Goal: Information Seeking & Learning: Learn about a topic

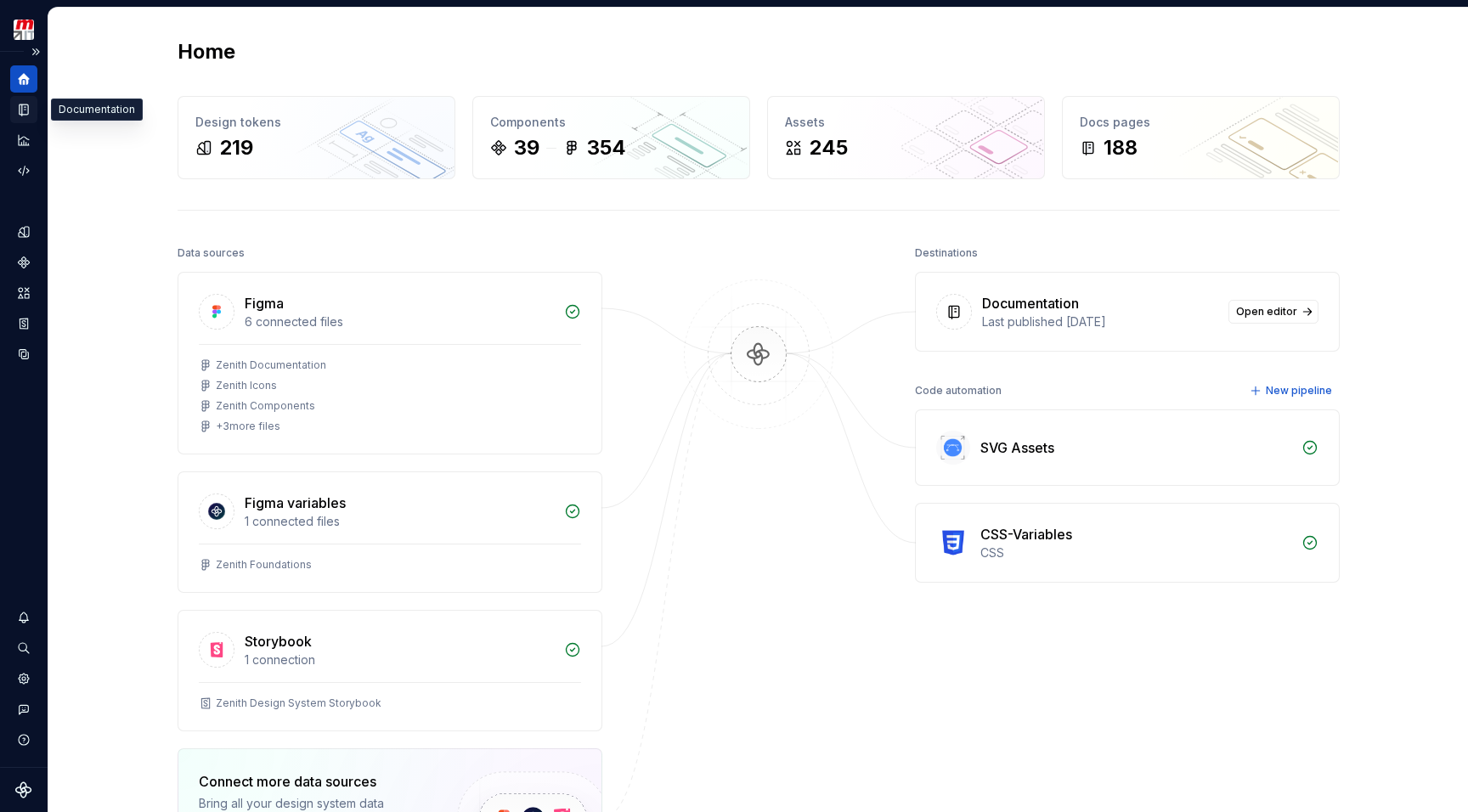
click at [23, 114] on icon "Documentation" at bounding box center [25, 110] width 7 height 10
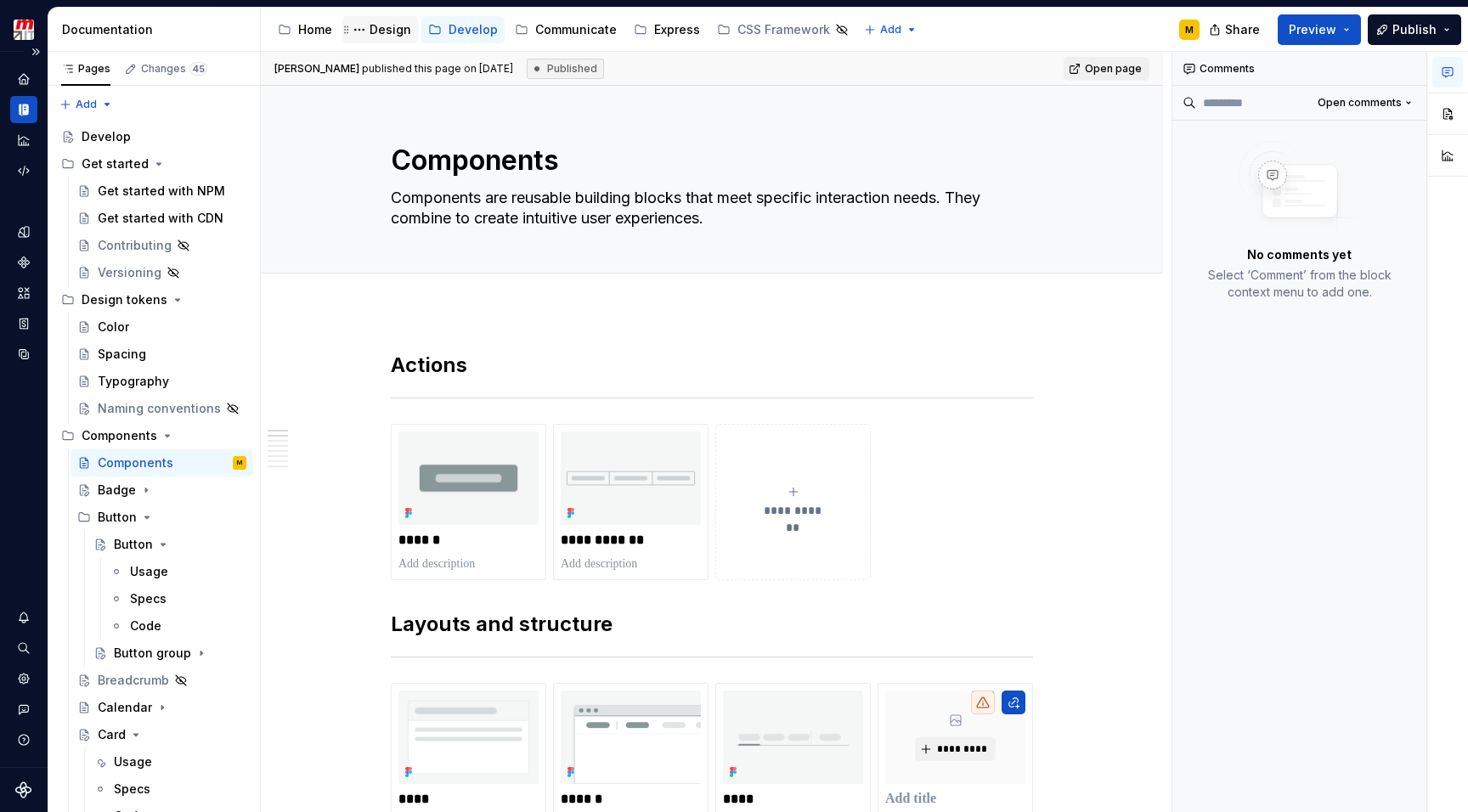
click at [384, 24] on div "Design" at bounding box center [390, 29] width 42 height 17
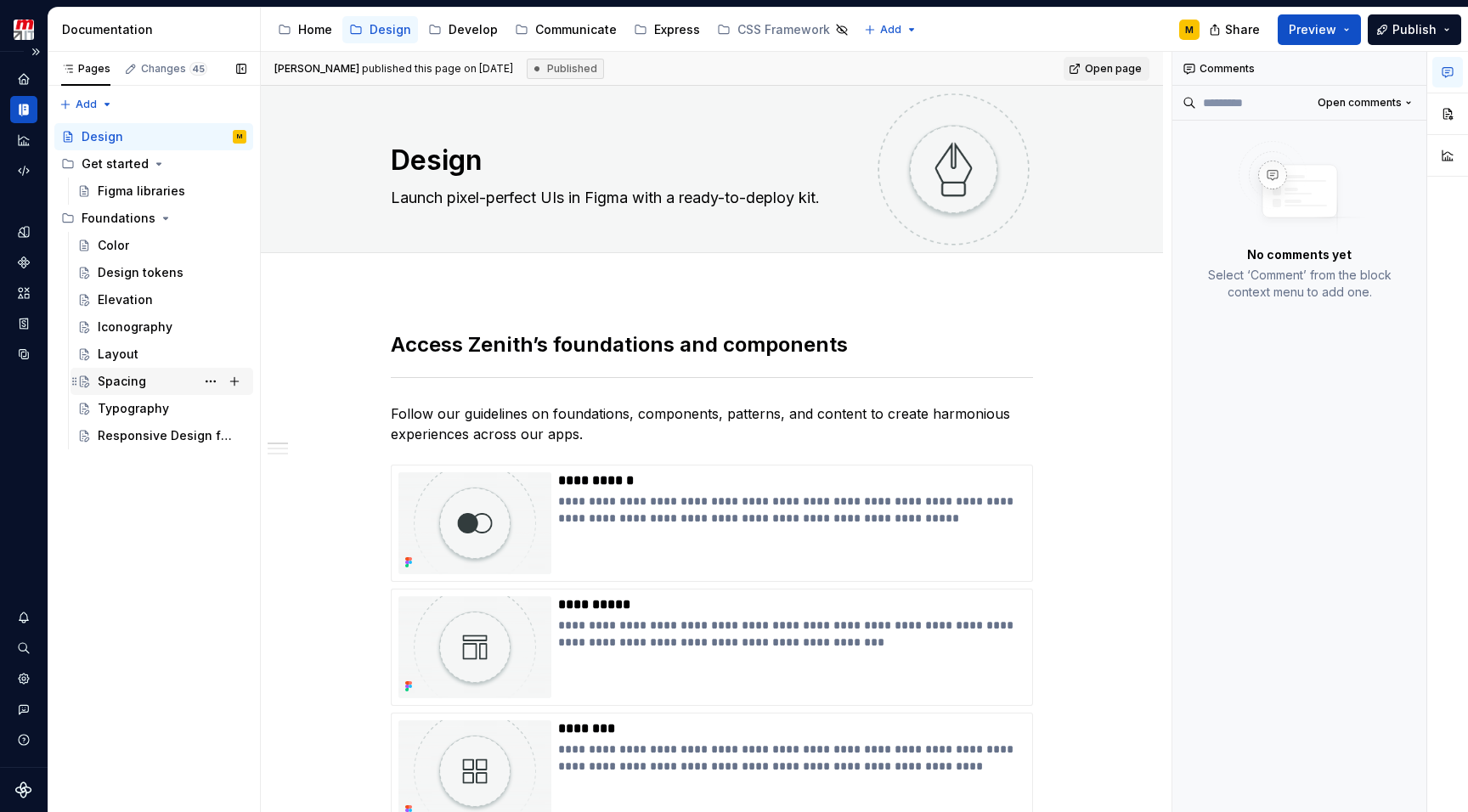
click at [123, 372] on div "Spacing" at bounding box center [172, 381] width 149 height 23
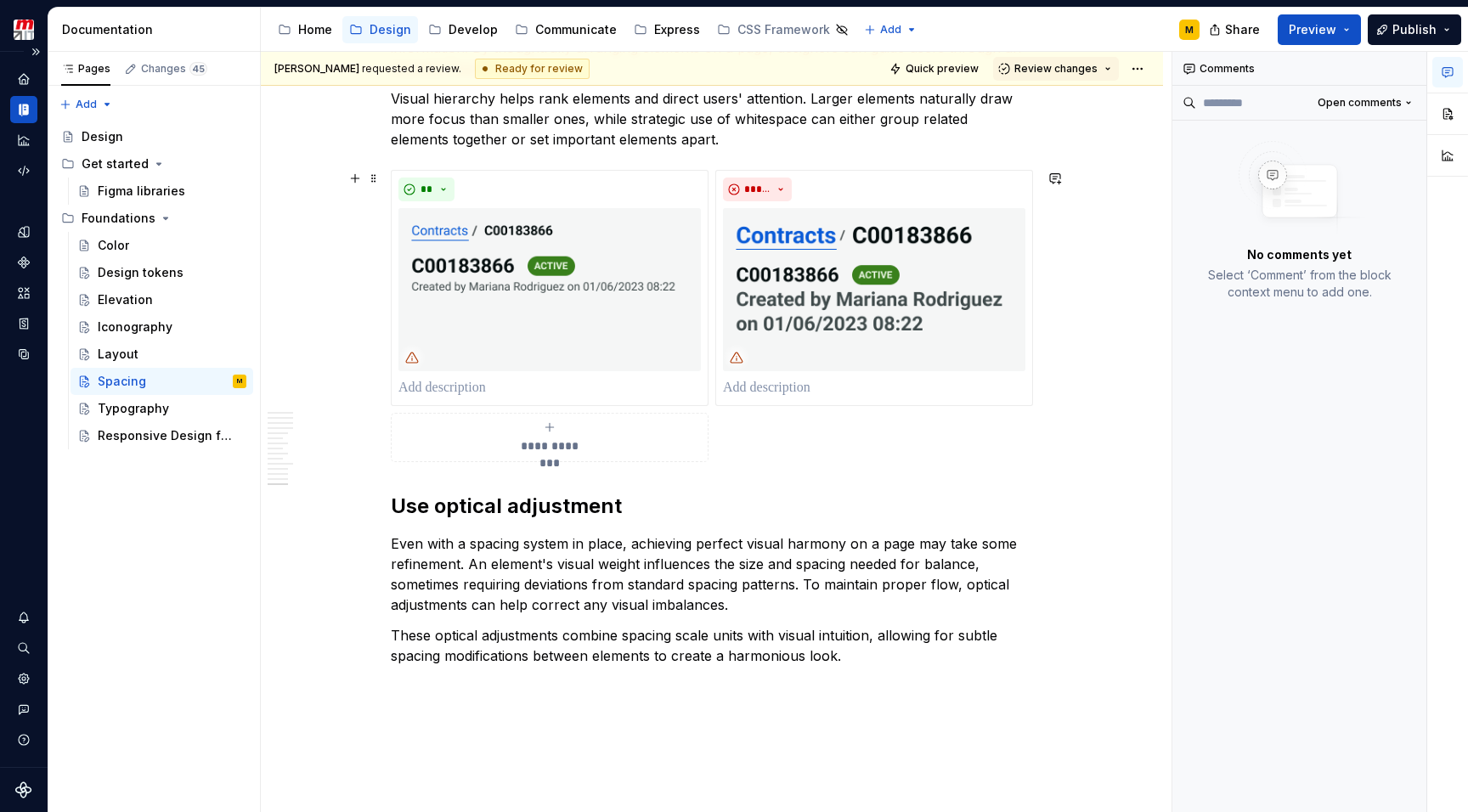
scroll to position [3932, 0]
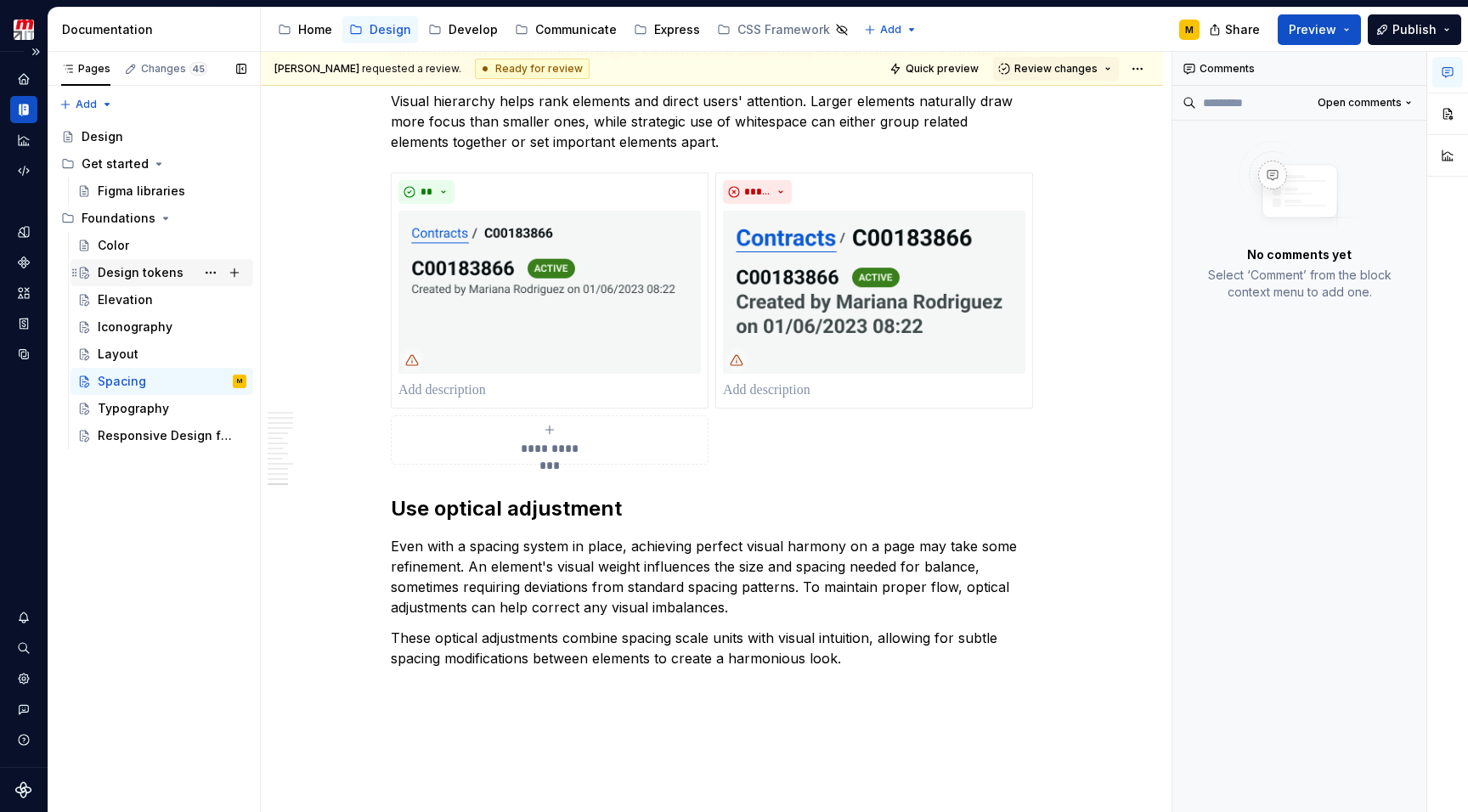
click at [157, 281] on div "Design tokens" at bounding box center [140, 272] width 86 height 17
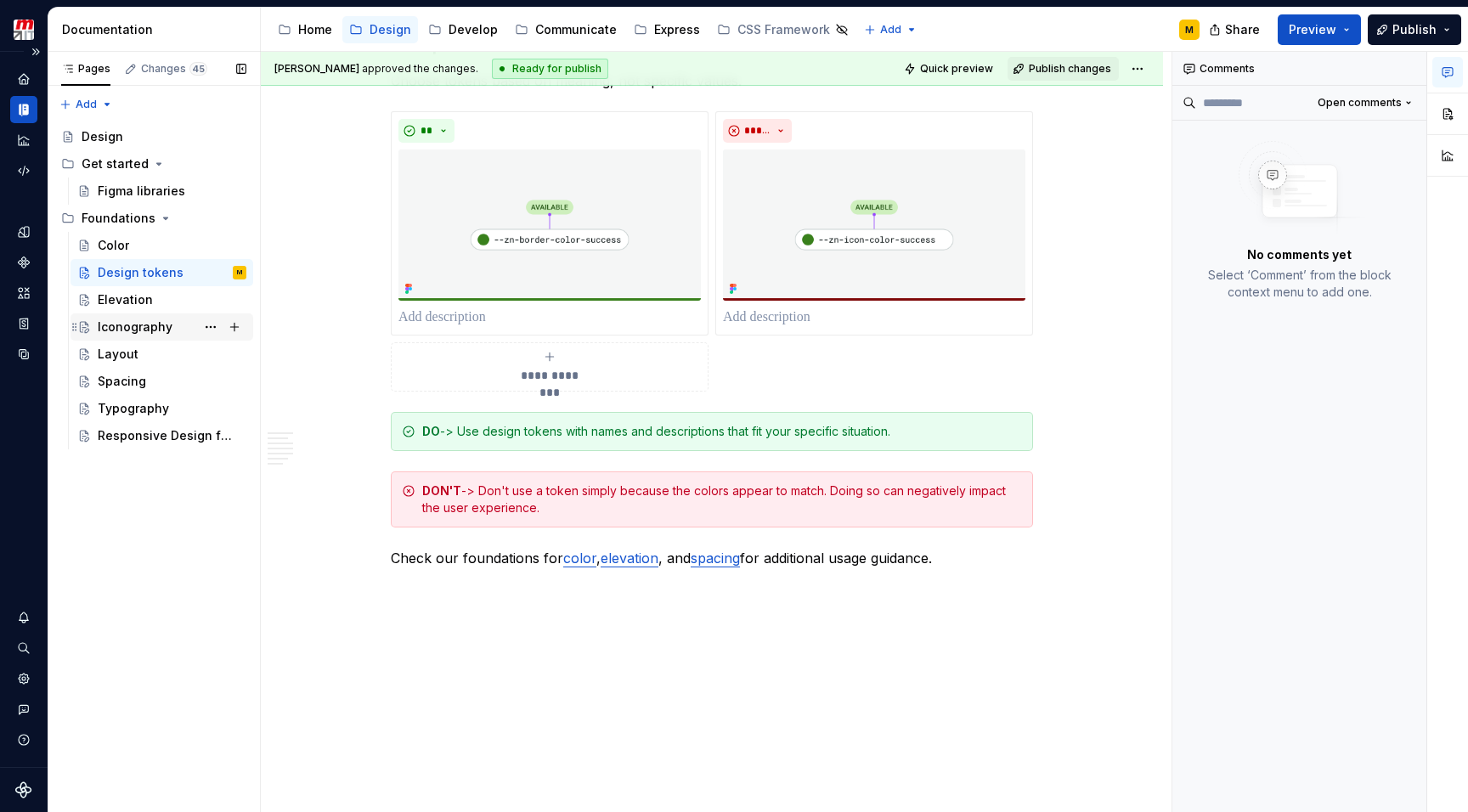
scroll to position [2455, 0]
click at [122, 307] on div "Elevation" at bounding box center [125, 299] width 56 height 17
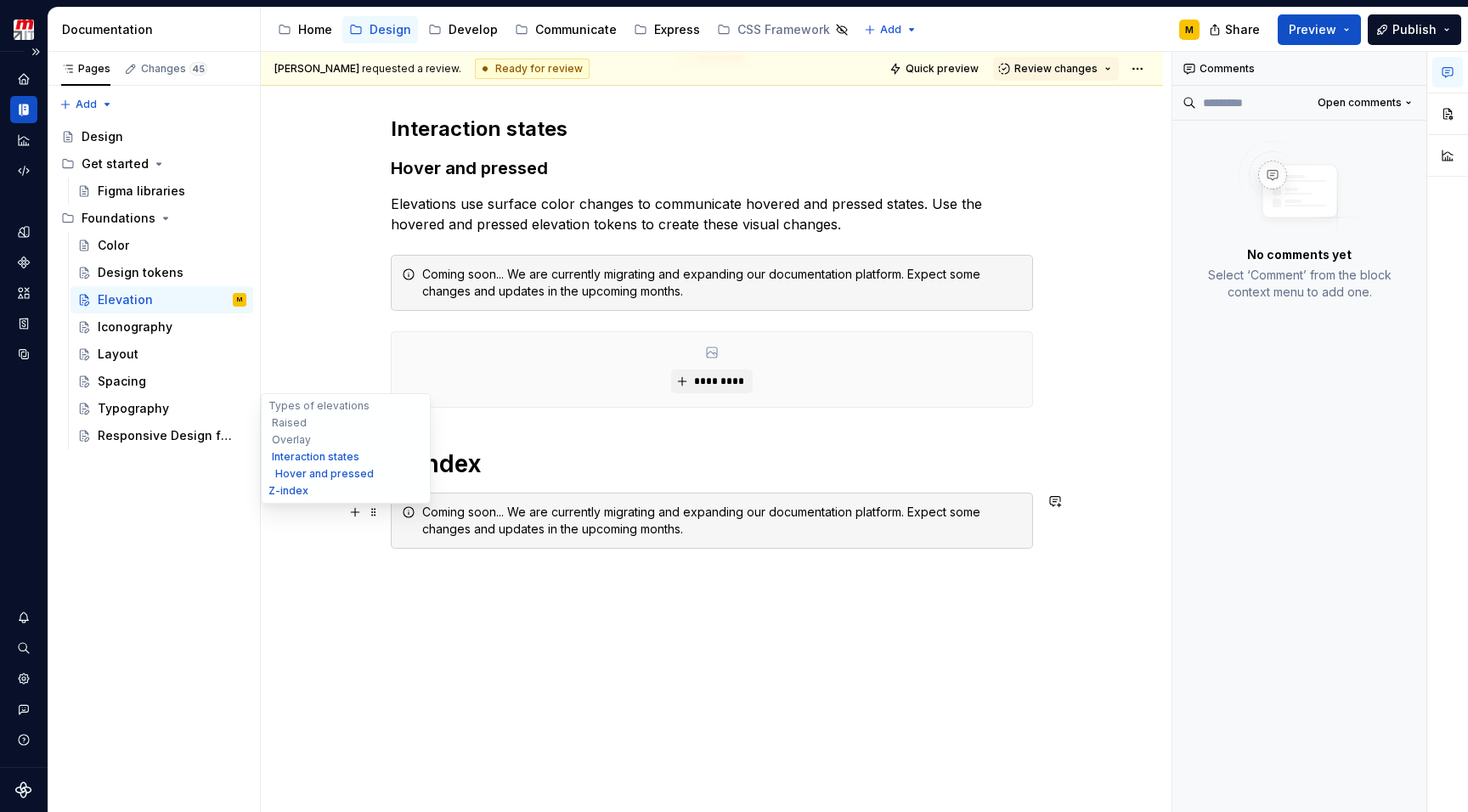
scroll to position [909, 0]
click at [149, 367] on div "Spacing" at bounding box center [161, 381] width 182 height 27
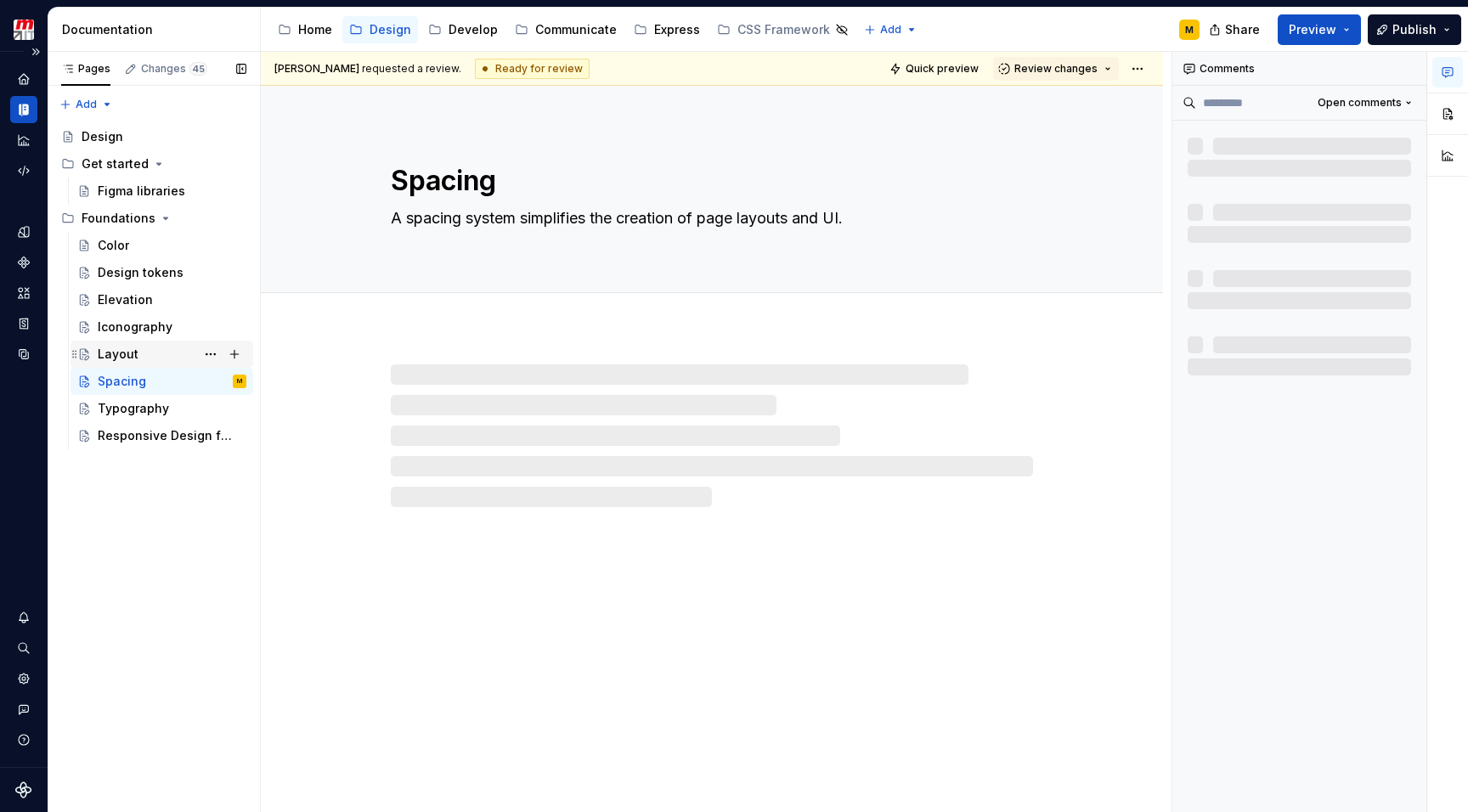
click at [148, 356] on div "Layout" at bounding box center [172, 354] width 149 height 23
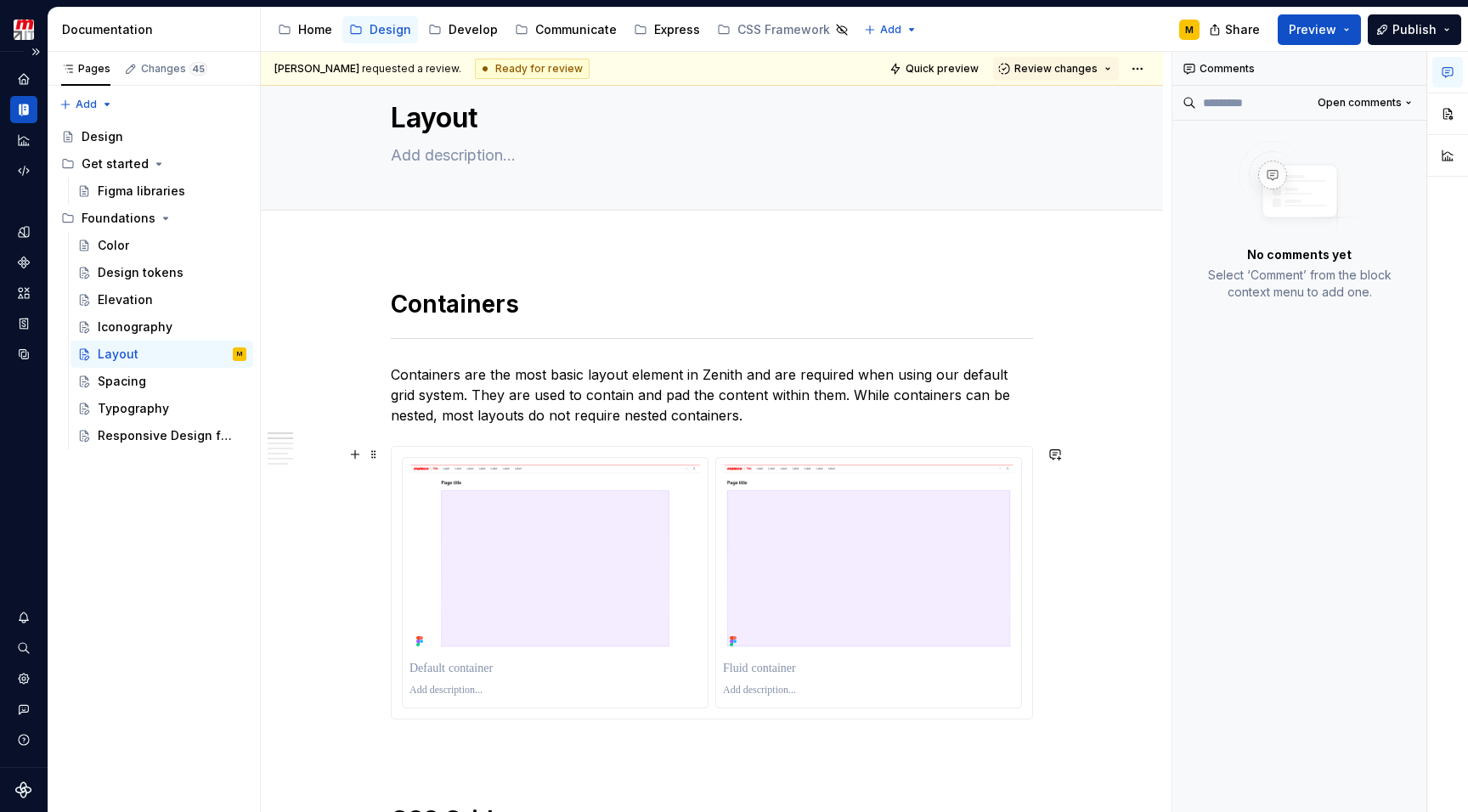
scroll to position [45, 0]
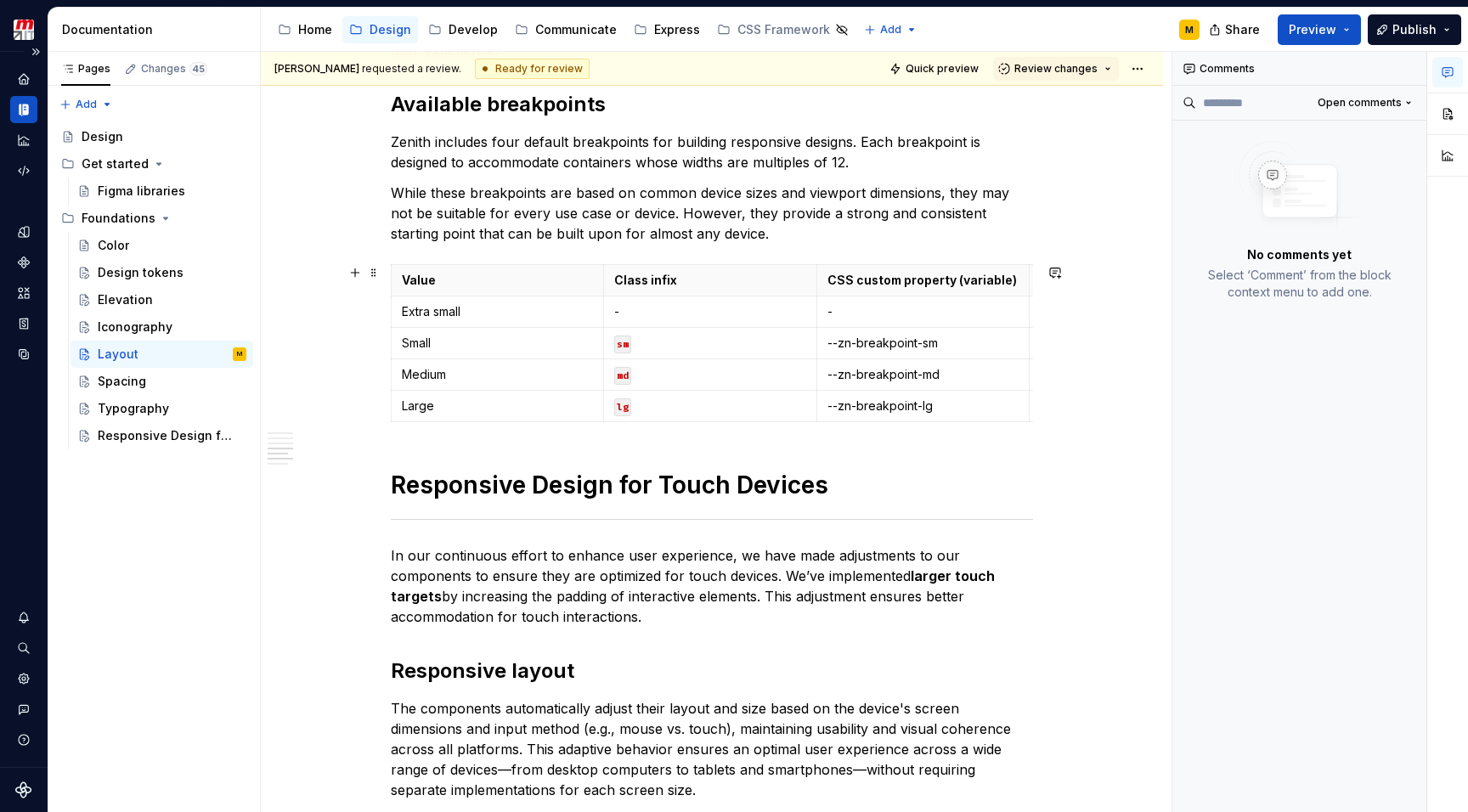
type textarea "*"
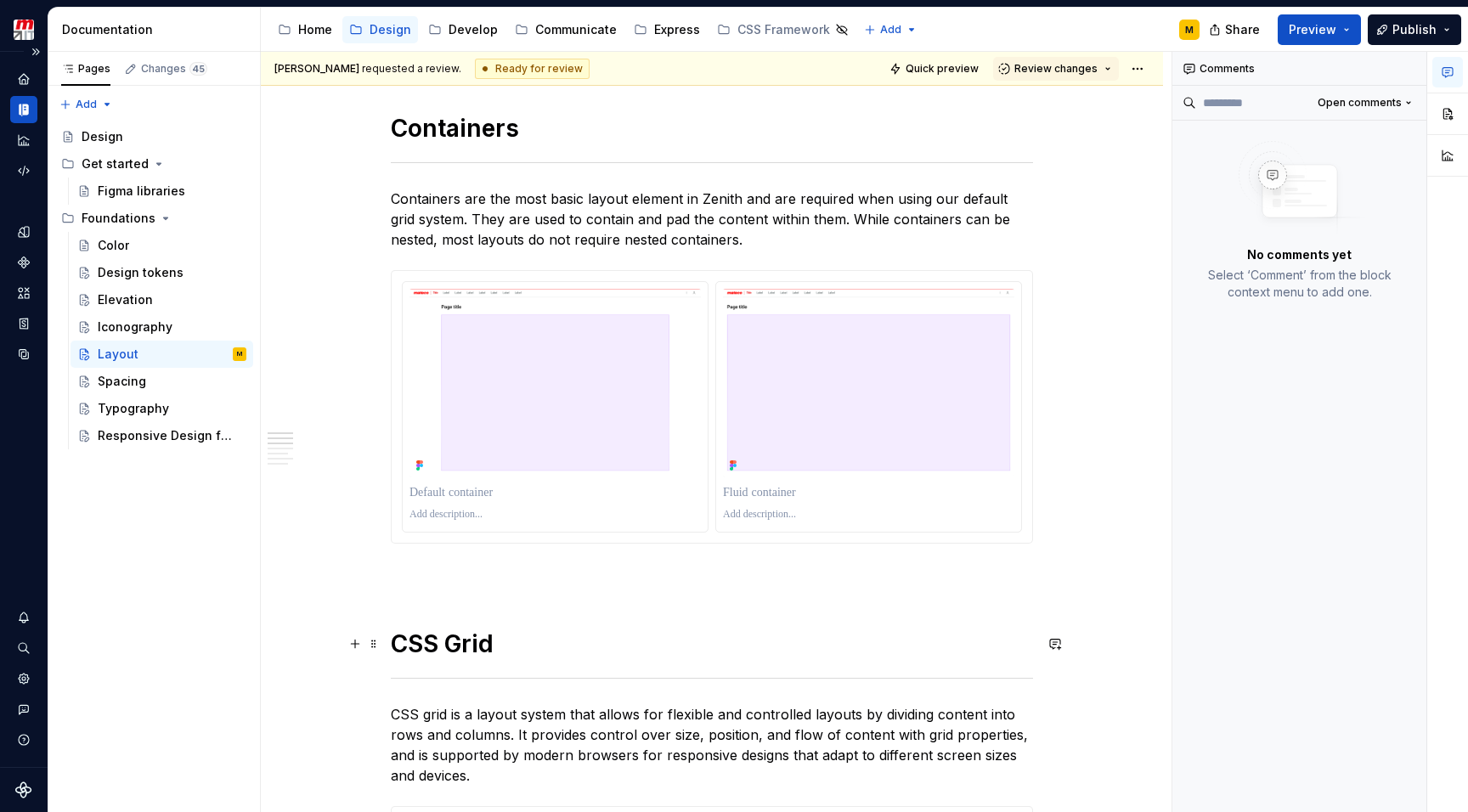
scroll to position [234, 0]
